Goal: Task Accomplishment & Management: Use online tool/utility

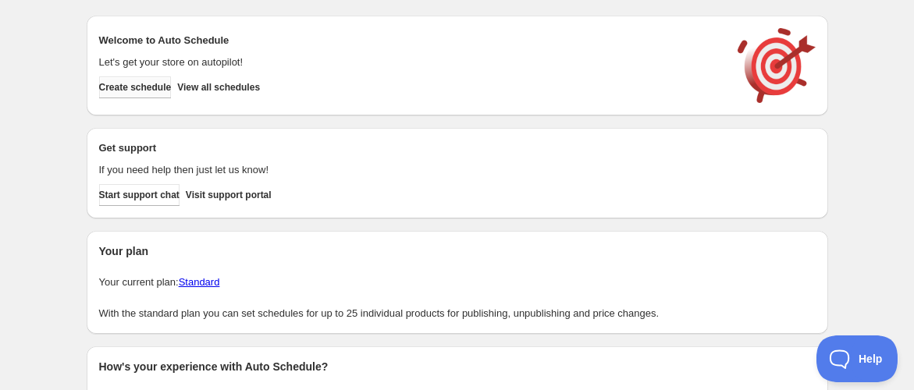
click at [147, 89] on span "Create schedule" at bounding box center [135, 87] width 73 height 12
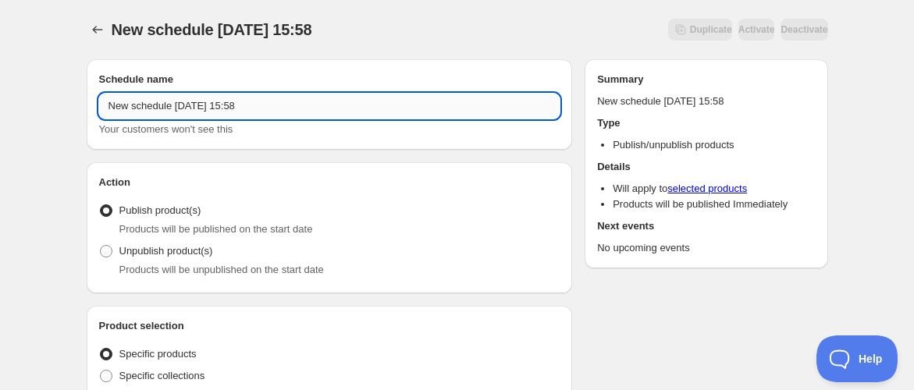
click at [201, 105] on input "New schedule [DATE] 15:58" at bounding box center [329, 106] width 461 height 25
click at [255, 115] on input "New schedule [DATE] 15:58" at bounding box center [329, 106] width 461 height 25
drag, startPoint x: 278, startPoint y: 103, endPoint x: 103, endPoint y: 110, distance: 175.0
click at [104, 110] on input "New schedule [DATE] 15:58" at bounding box center [329, 106] width 461 height 25
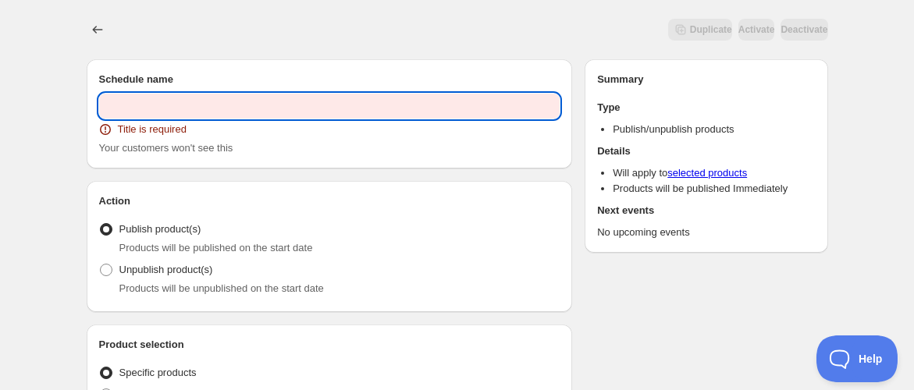
click at [191, 112] on input "text" at bounding box center [329, 106] width 461 height 25
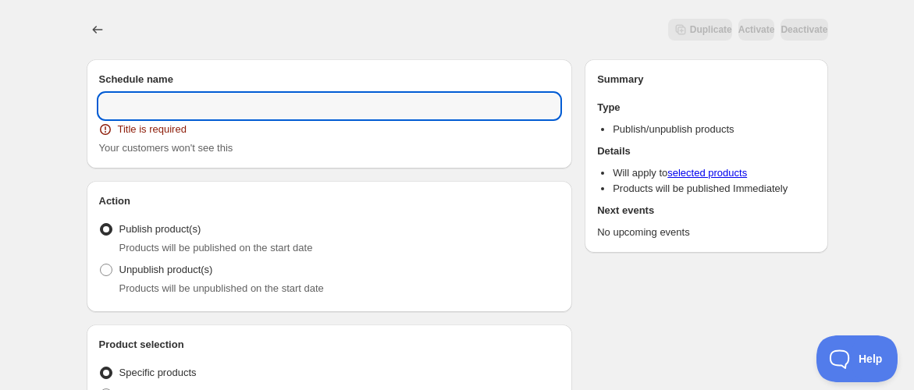
paste input "MERDEKA FLASH SALE ([DATE] & [DATE])"
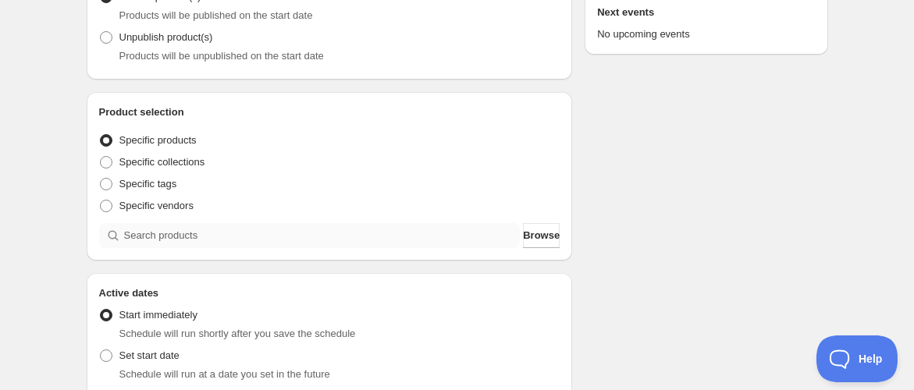
scroll to position [260, 0]
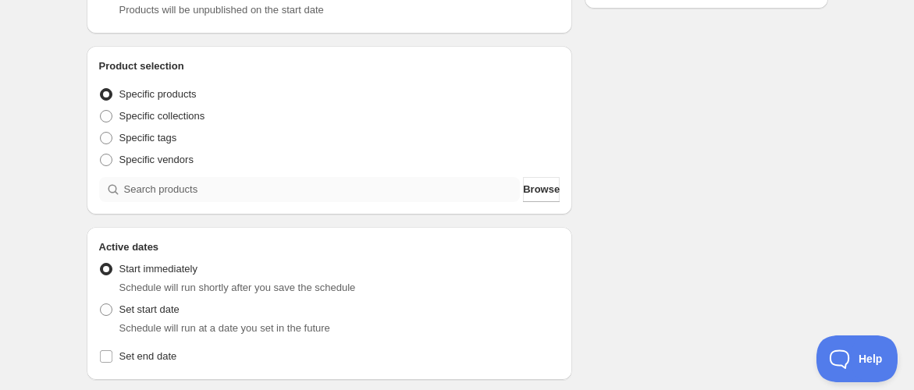
type input "MERDEKA FLASH SALE ([DATE] & [DATE])"
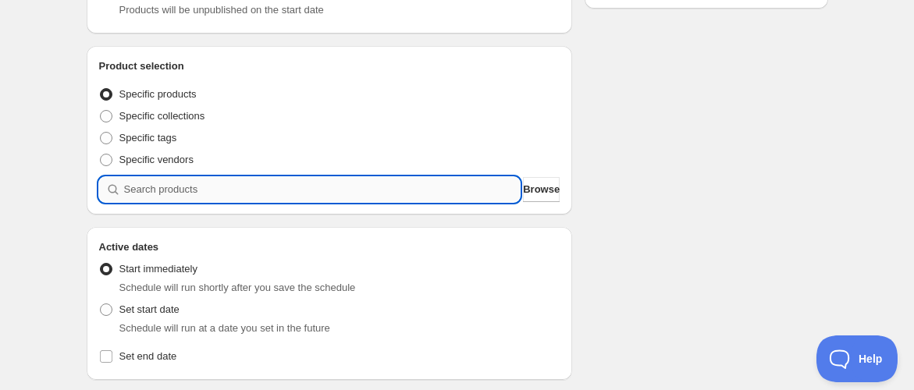
click at [155, 192] on input "search" at bounding box center [322, 189] width 397 height 25
paste input "FS MERDEKA25 Mind Booster Set"
type input "FS MERDEKA25 Mind Booster Set"
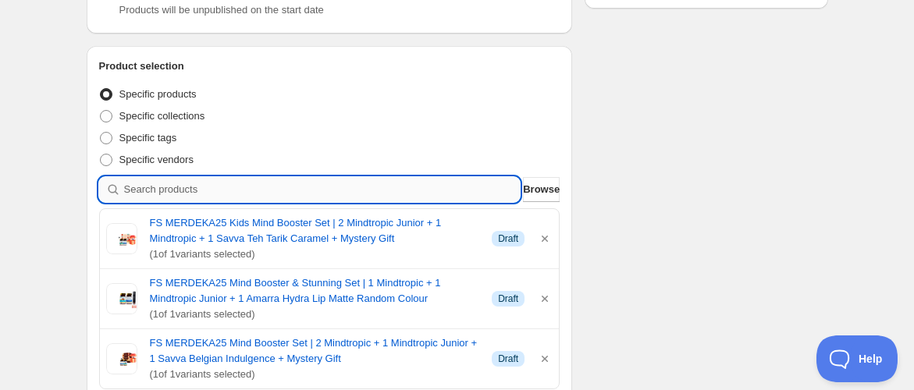
drag, startPoint x: 178, startPoint y: 190, endPoint x: 232, endPoint y: 92, distance: 111.5
click at [178, 189] on input "search" at bounding box center [322, 189] width 397 height 25
paste input "FS MERDEKA25 Diabetic Control Set"
type input "FS MERDEKA25 Diabetic Control Set"
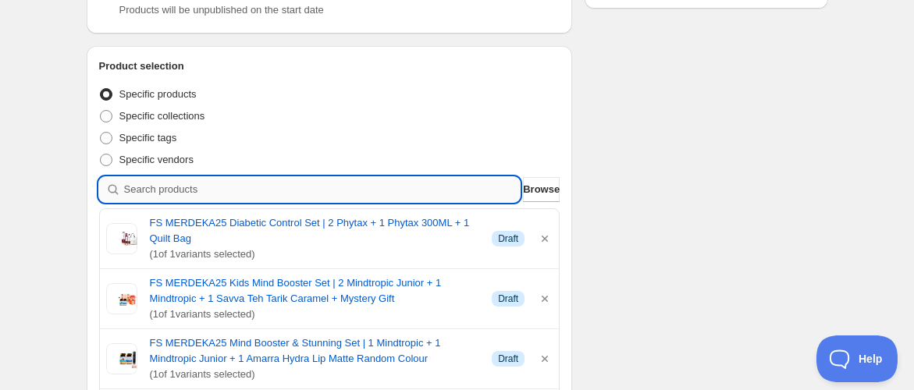
click at [279, 181] on input "search" at bounding box center [322, 189] width 397 height 25
paste input "FS MERDEKA25 Ashwa Wellness Set"
type input "FS MERDEKA25 Ashwa Wellness Set"
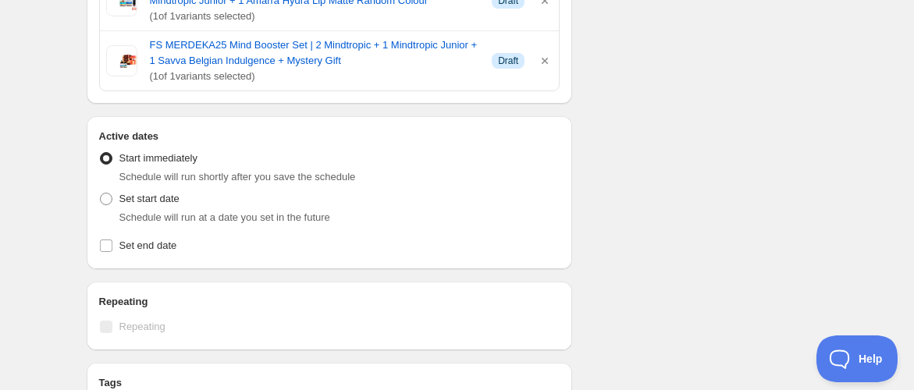
scroll to position [693, 0]
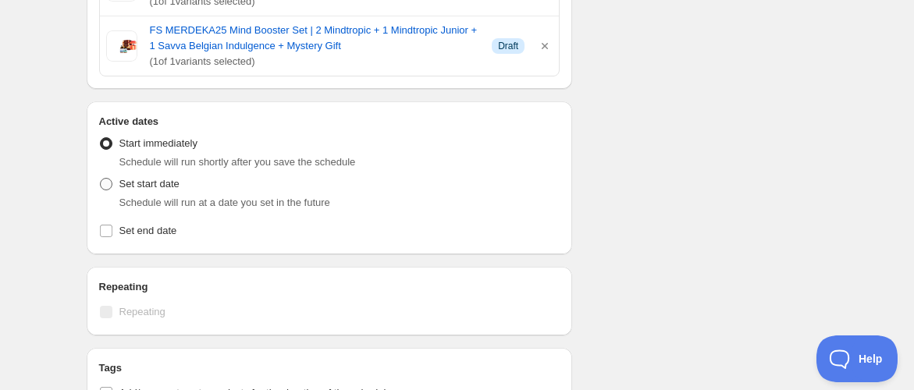
click at [160, 185] on span "Set start date" at bounding box center [149, 184] width 60 height 12
click at [101, 179] on input "Set start date" at bounding box center [100, 178] width 1 height 1
radio input "true"
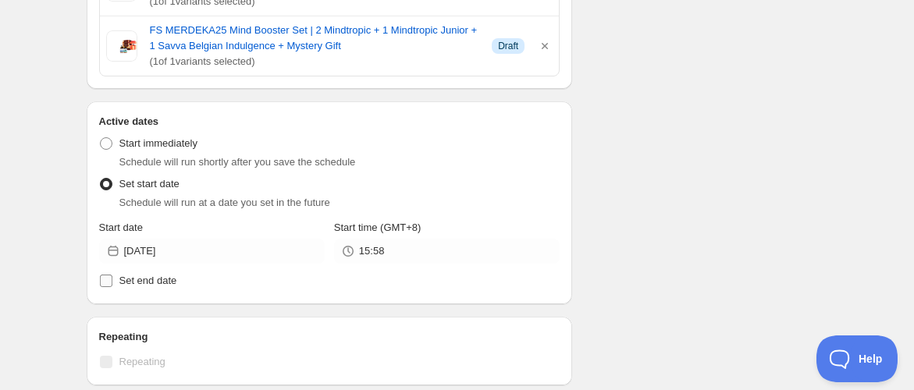
click at [156, 275] on span "Set end date" at bounding box center [148, 281] width 58 height 12
click at [112, 275] on input "Set end date" at bounding box center [106, 281] width 12 height 12
checkbox input "true"
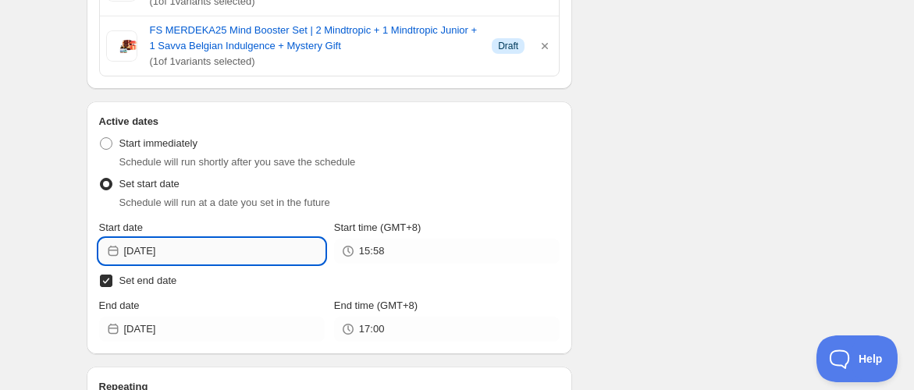
click at [200, 251] on input "[DATE]" at bounding box center [224, 251] width 201 height 25
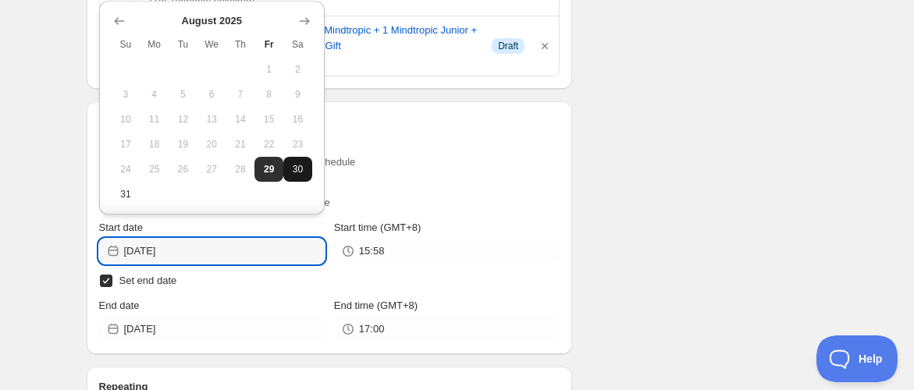
click at [290, 168] on span "30" at bounding box center [298, 169] width 16 height 12
type input "[DATE]"
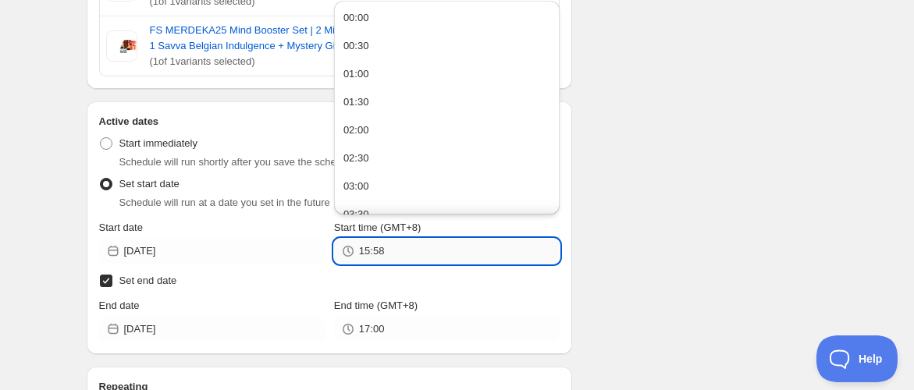
click at [373, 244] on input "15:58" at bounding box center [459, 251] width 201 height 25
click at [376, 16] on button "00:00" at bounding box center [447, 17] width 216 height 25
type input "00:00"
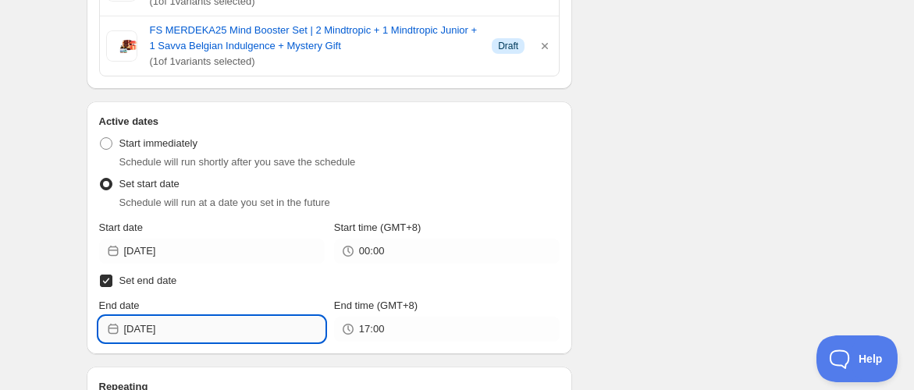
click at [165, 329] on input "[DATE]" at bounding box center [224, 329] width 201 height 25
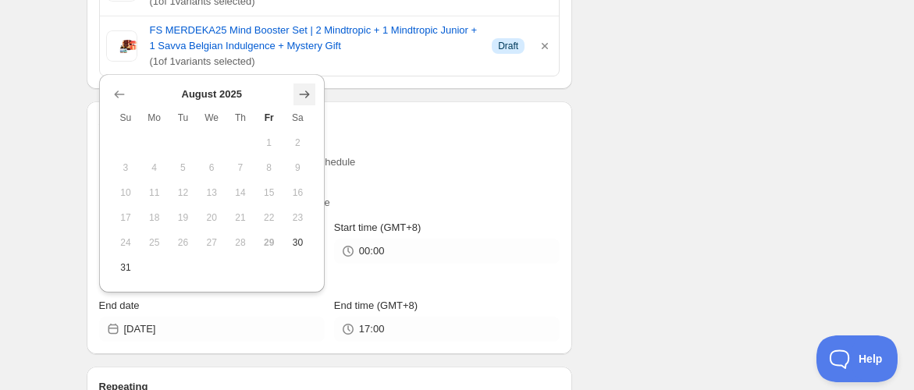
click at [306, 87] on icon "Show next month, September 2025" at bounding box center [305, 95] width 16 height 16
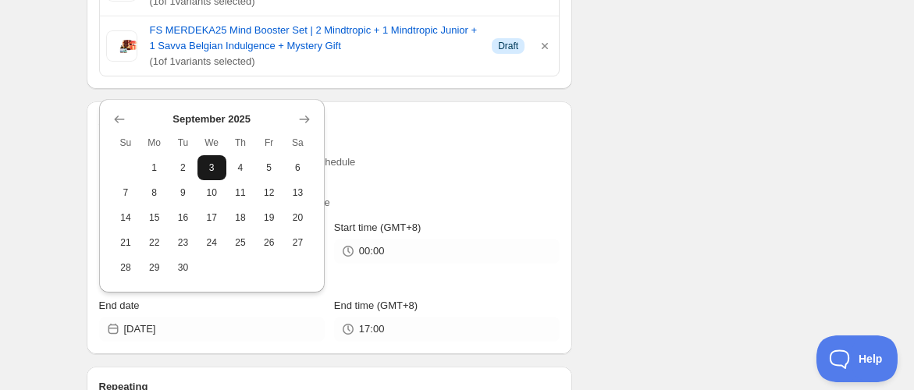
click at [209, 162] on span "3" at bounding box center [212, 168] width 16 height 12
type input "[DATE]"
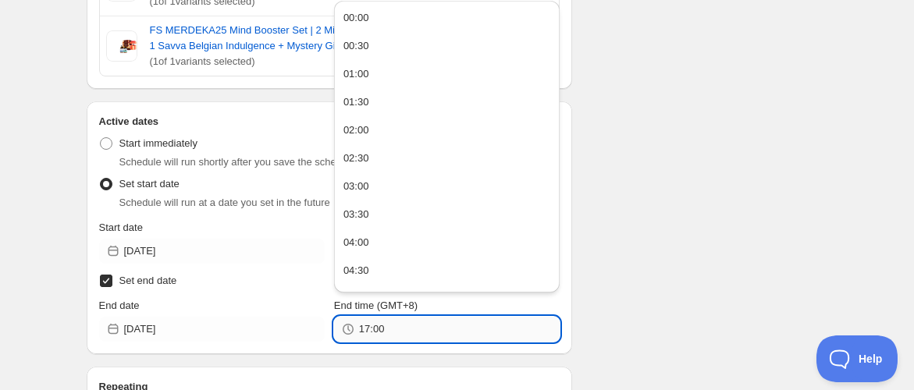
click at [378, 318] on input "17:00" at bounding box center [459, 329] width 201 height 25
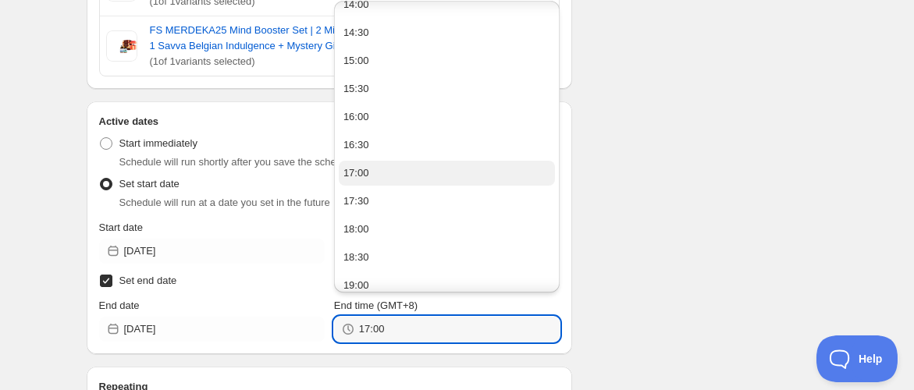
scroll to position [1041, 0]
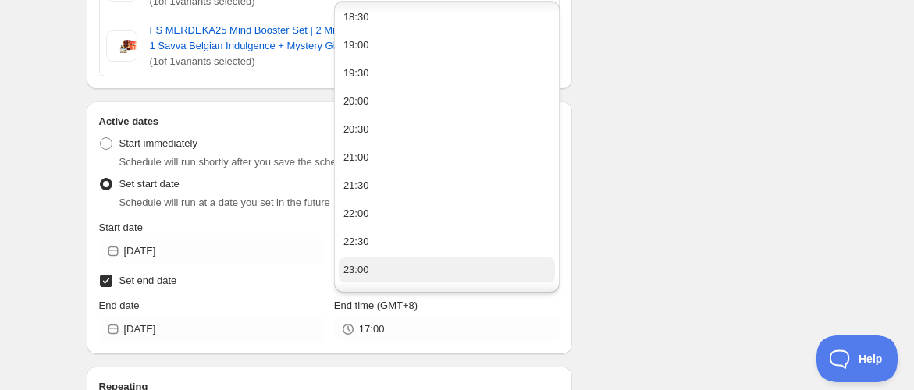
click at [368, 269] on button "23:00" at bounding box center [447, 270] width 216 height 25
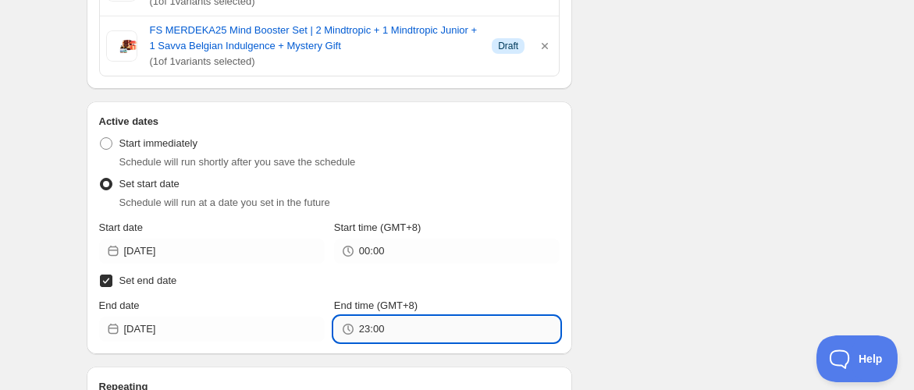
click at [380, 326] on input "23:00" at bounding box center [459, 329] width 201 height 25
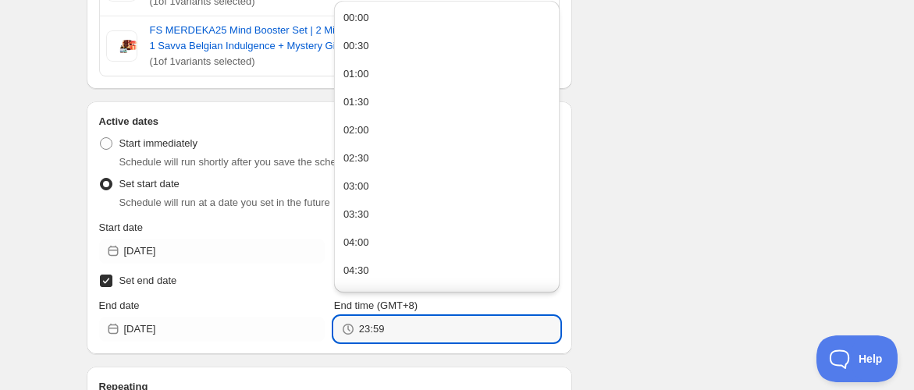
type input "23:59"
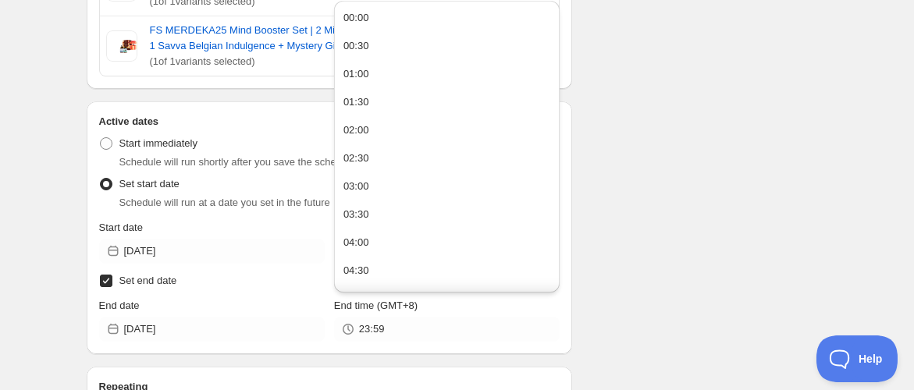
click at [638, 262] on div "Schedule name MERDEKA FLASH SALE ([DATE] & [DATE]) Your customers won't see thi…" at bounding box center [451, 151] width 754 height 1594
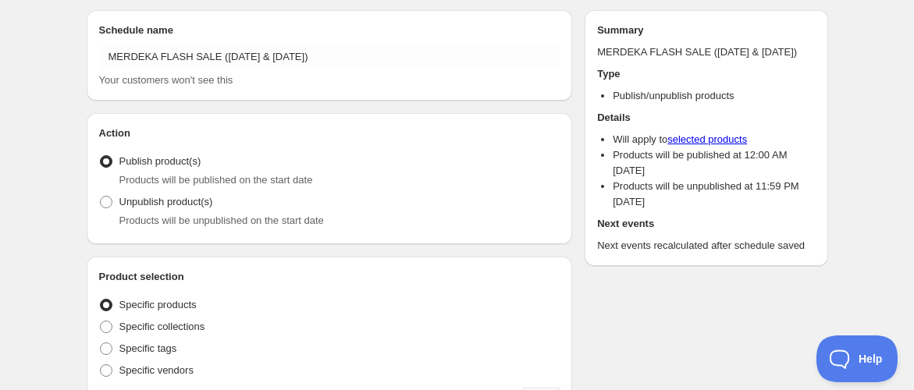
scroll to position [0, 0]
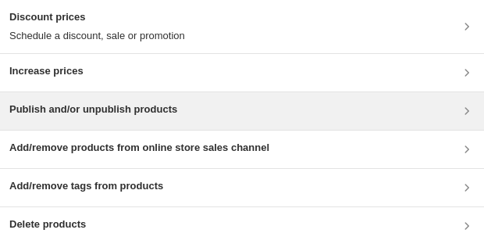
click at [77, 112] on h3 "Publish and/or unpublish products" at bounding box center [93, 109] width 168 height 16
